Goal: Information Seeking & Learning: Learn about a topic

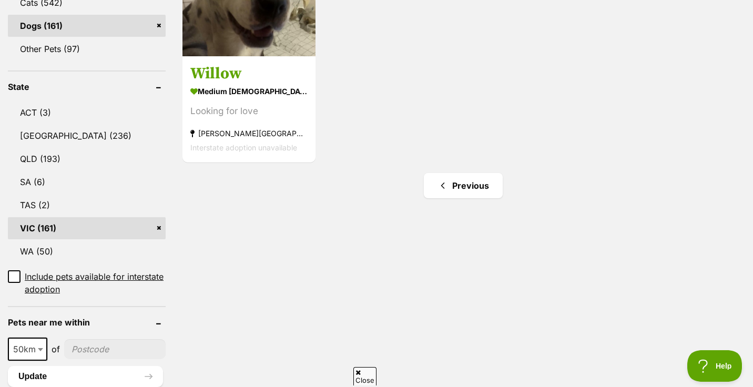
scroll to position [491, 0]
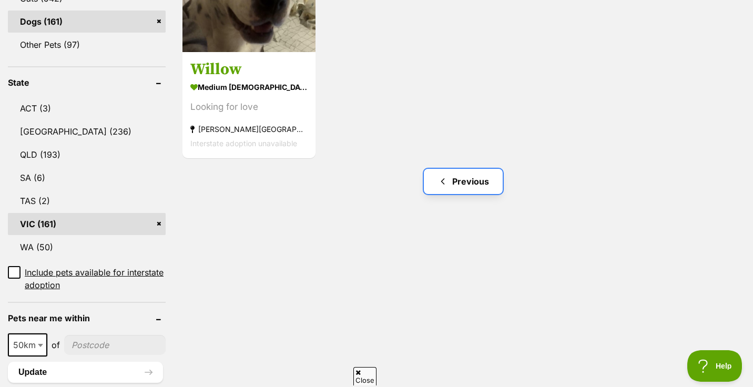
click at [459, 184] on link "Previous" at bounding box center [463, 181] width 79 height 25
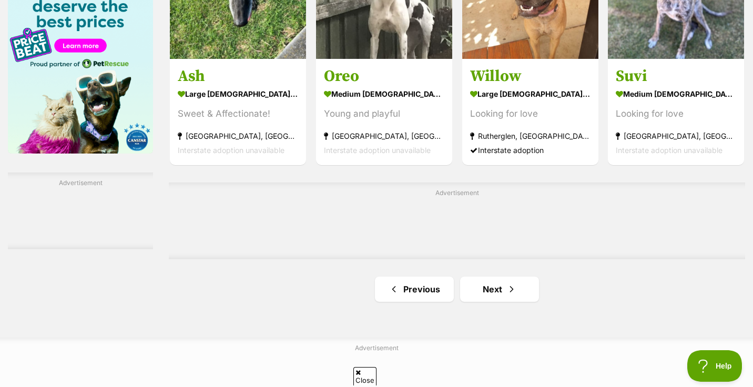
scroll to position [1722, 0]
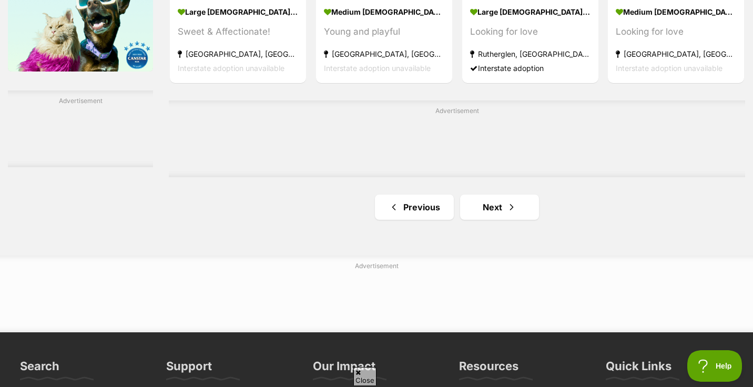
click at [419, 203] on link "Previous" at bounding box center [414, 206] width 79 height 25
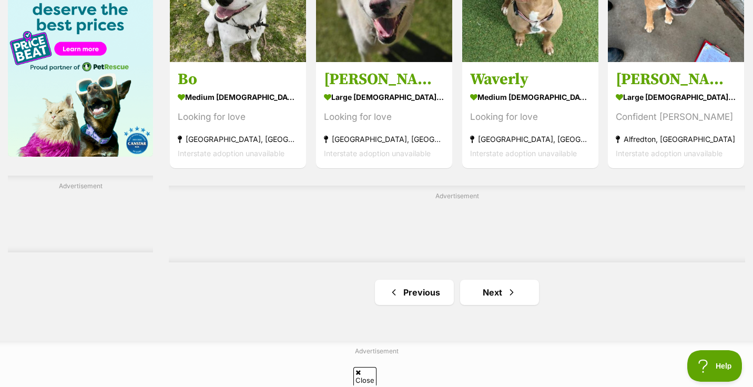
scroll to position [1640, 0]
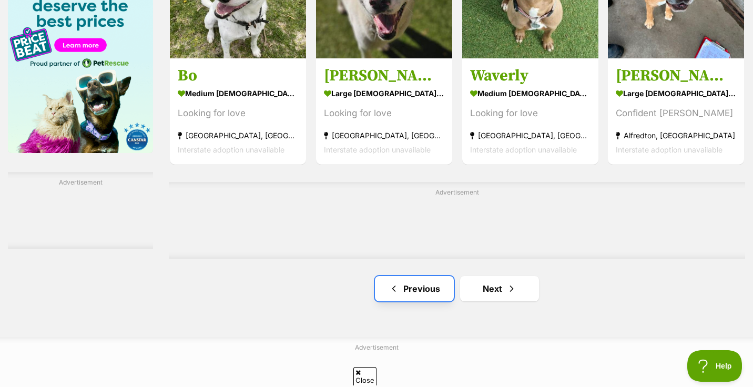
click at [414, 295] on link "Previous" at bounding box center [414, 288] width 79 height 25
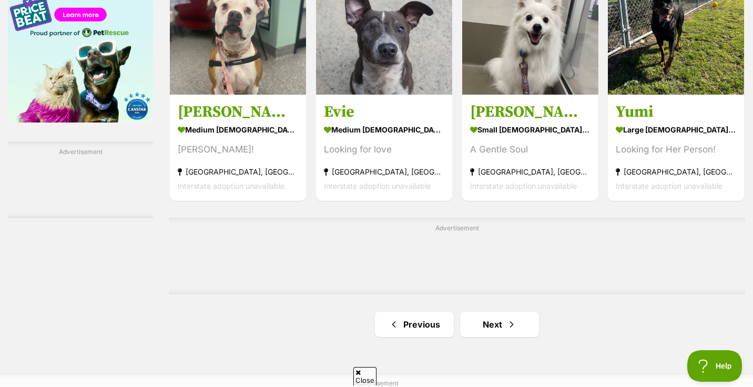
scroll to position [1673, 0]
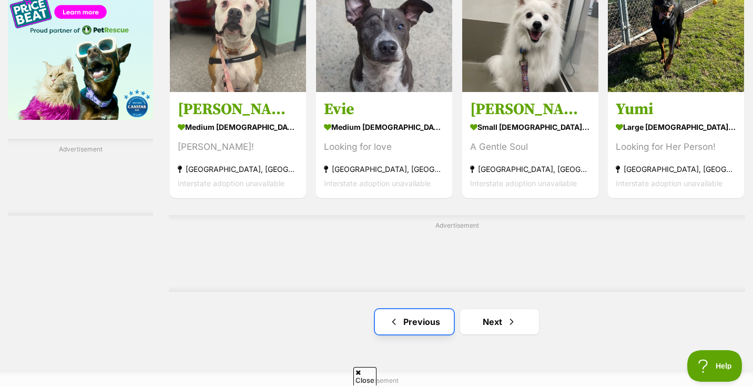
click at [415, 328] on link "Previous" at bounding box center [414, 321] width 79 height 25
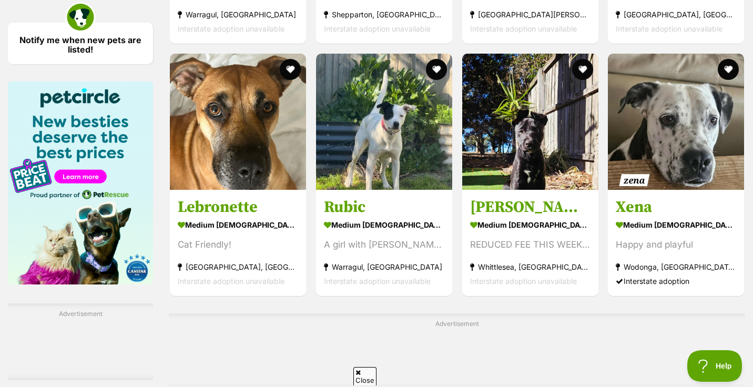
scroll to position [1602, 0]
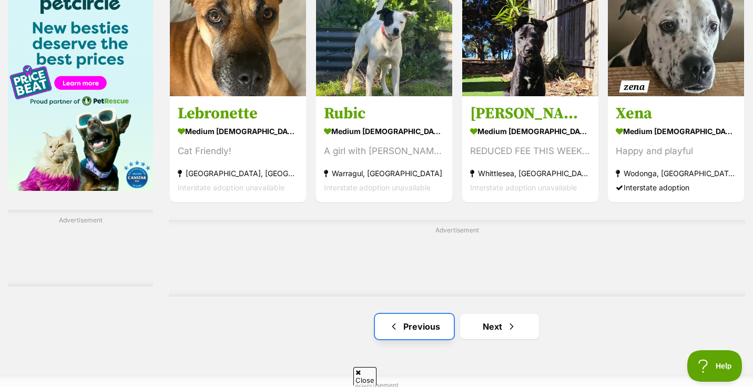
click at [426, 329] on link "Previous" at bounding box center [414, 326] width 79 height 25
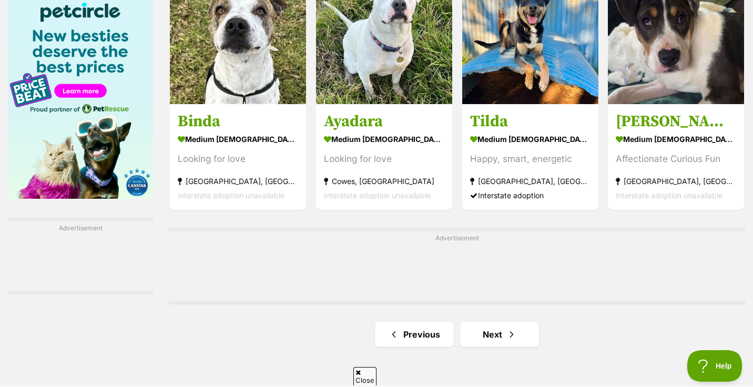
scroll to position [1593, 0]
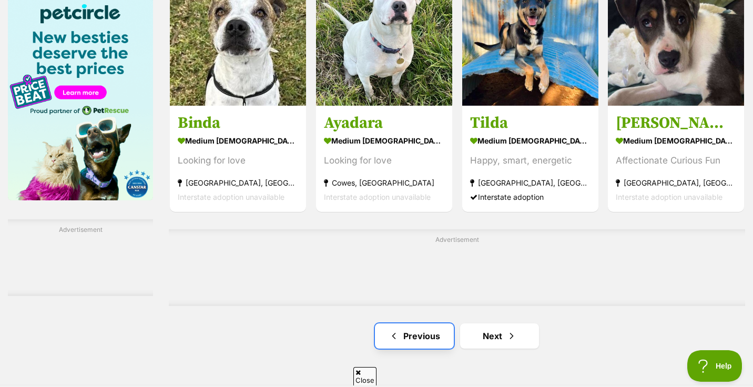
click at [416, 346] on link "Previous" at bounding box center [414, 335] width 79 height 25
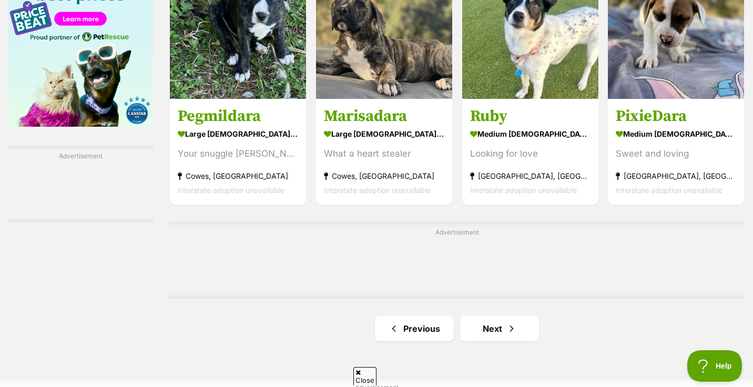
scroll to position [1726, 0]
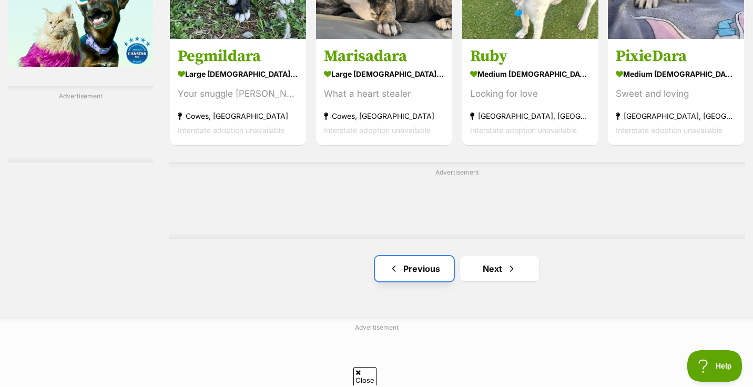
click at [424, 271] on link "Previous" at bounding box center [414, 268] width 79 height 25
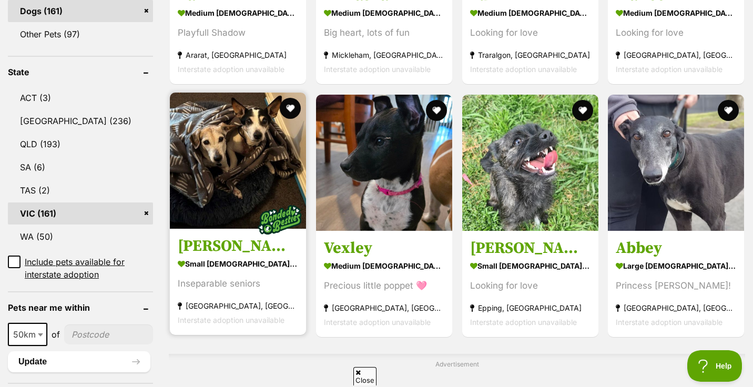
scroll to position [527, 0]
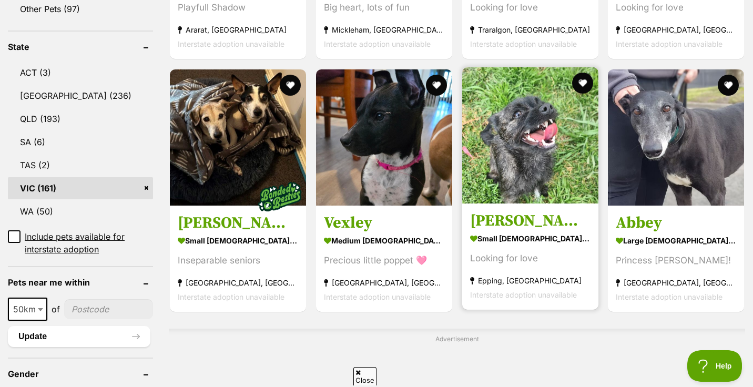
click at [521, 157] on img at bounding box center [530, 135] width 136 height 136
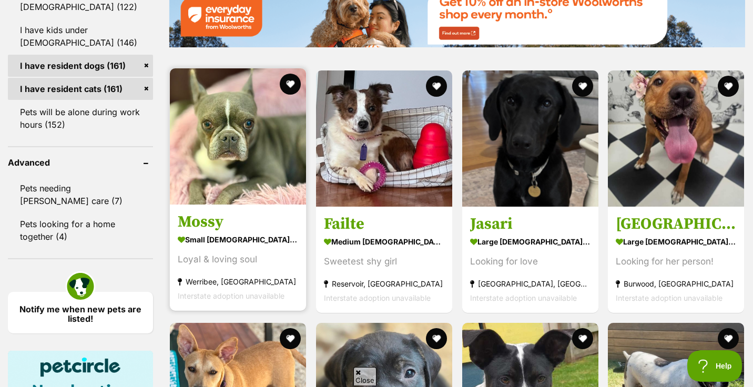
scroll to position [1242, 0]
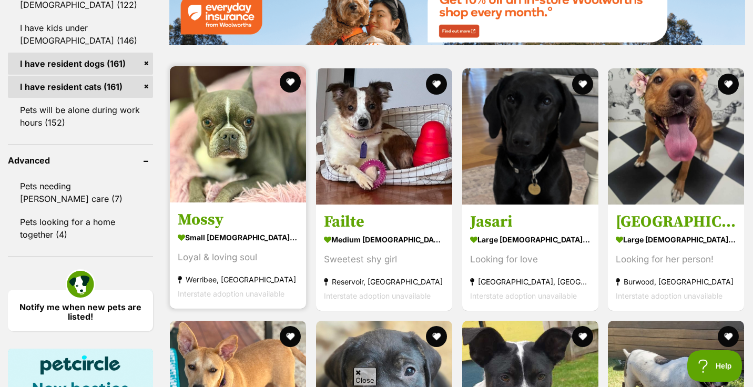
click at [231, 176] on img at bounding box center [238, 134] width 136 height 136
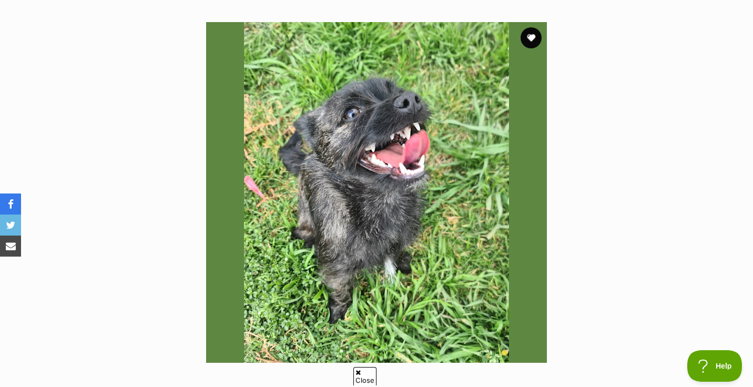
scroll to position [201, 0]
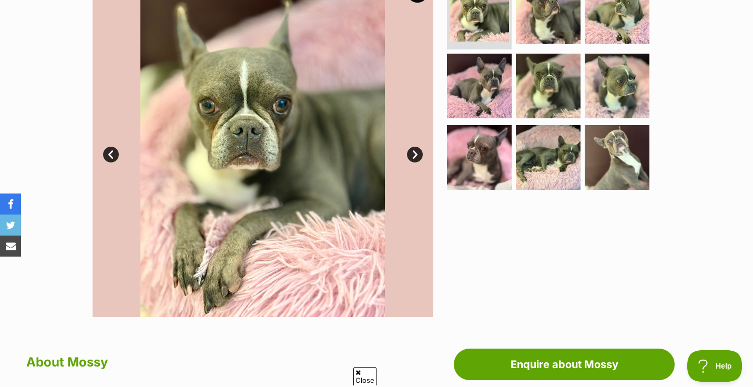
scroll to position [239, 0]
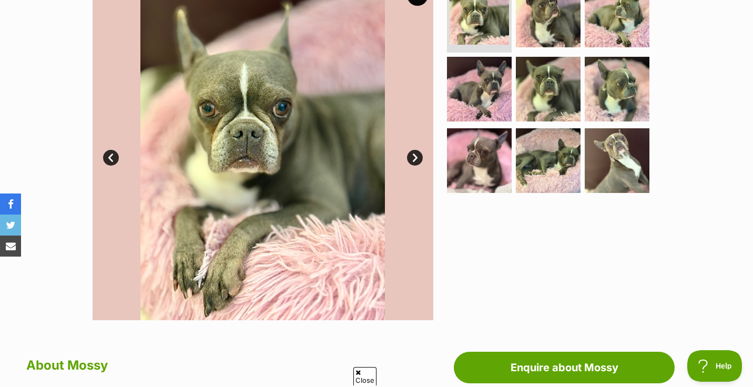
click at [414, 156] on link "Next" at bounding box center [415, 158] width 16 height 16
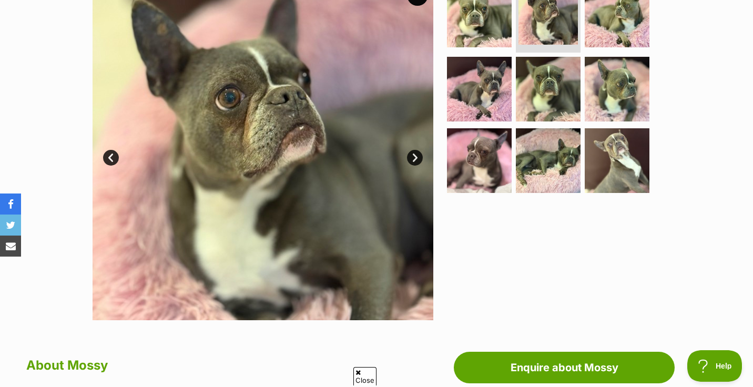
click at [414, 156] on link "Next" at bounding box center [415, 158] width 16 height 16
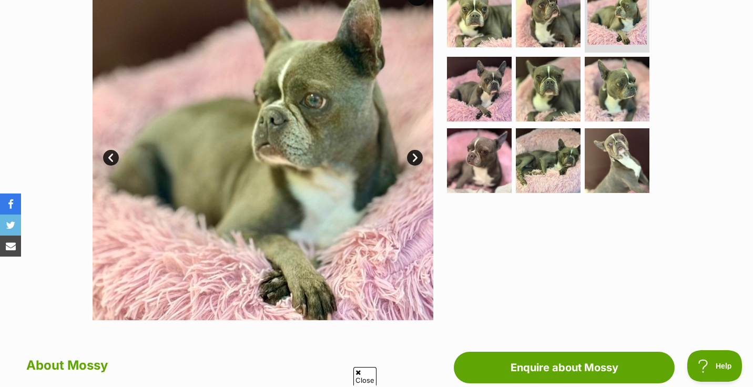
click at [414, 156] on link "Next" at bounding box center [415, 158] width 16 height 16
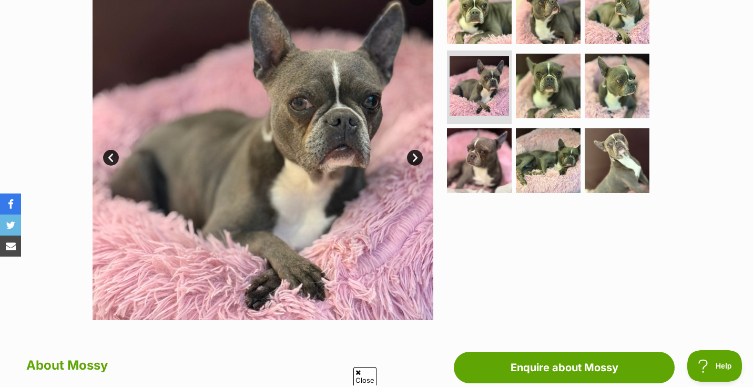
click at [414, 156] on link "Next" at bounding box center [415, 158] width 16 height 16
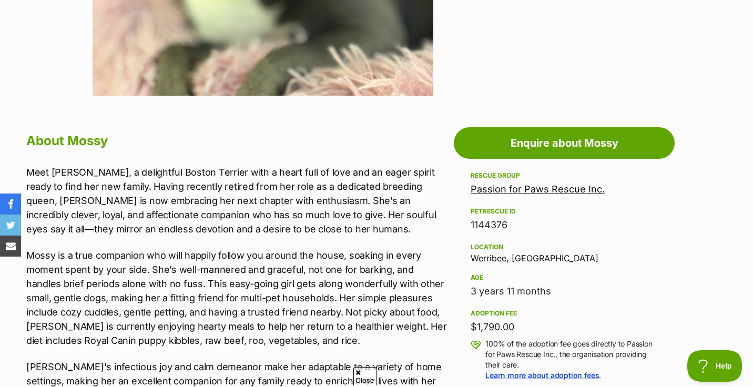
scroll to position [469, 0]
